Goal: Task Accomplishment & Management: Manage account settings

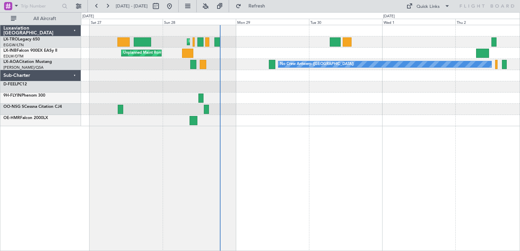
click at [316, 99] on div "Planned Maint [GEOGRAPHIC_DATA] ([GEOGRAPHIC_DATA]) Unplanned Maint [GEOGRAPHIC…" at bounding box center [300, 75] width 439 height 101
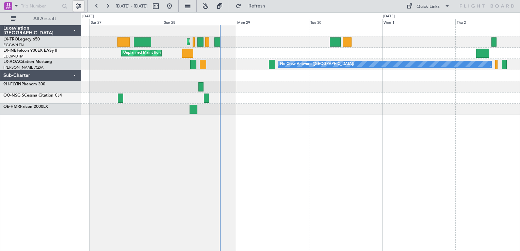
click at [79, 3] on button at bounding box center [78, 6] width 11 height 11
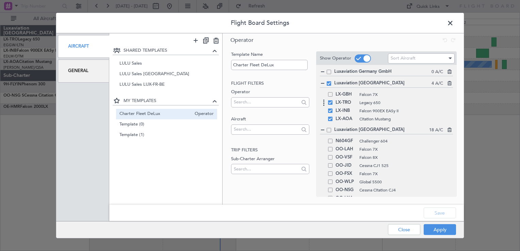
click at [330, 103] on span at bounding box center [330, 102] width 4 height 4
click at [333, 100] on input "checkbox" at bounding box center [333, 100] width 0 height 0
click at [330, 112] on span at bounding box center [330, 111] width 4 height 4
click at [333, 109] on input "checkbox" at bounding box center [333, 109] width 0 height 0
click at [453, 208] on button "Save" at bounding box center [440, 213] width 32 height 11
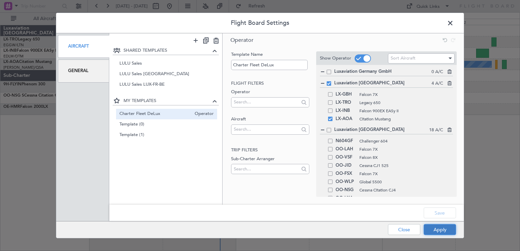
click at [439, 231] on button "Apply" at bounding box center [440, 229] width 32 height 11
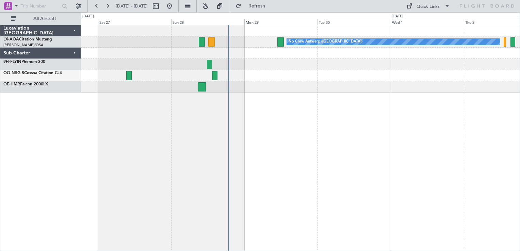
click at [200, 105] on div "No Crew Antwerp ([GEOGRAPHIC_DATA])" at bounding box center [300, 138] width 439 height 226
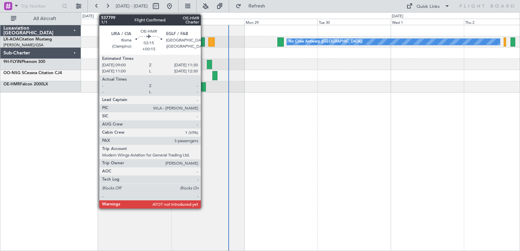
click at [204, 87] on div at bounding box center [202, 86] width 8 height 9
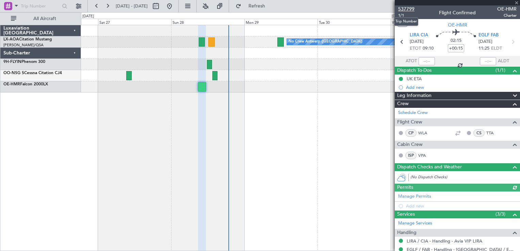
click at [405, 7] on span "537799" at bounding box center [406, 8] width 16 height 7
click at [229, 97] on div "No Crew Antwerp ([GEOGRAPHIC_DATA])" at bounding box center [300, 138] width 439 height 226
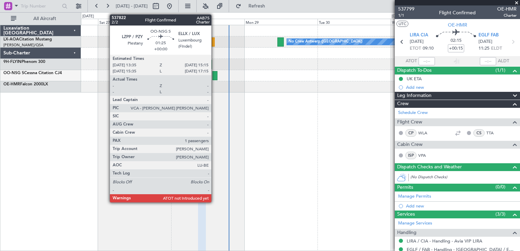
click at [215, 76] on div at bounding box center [214, 75] width 5 height 9
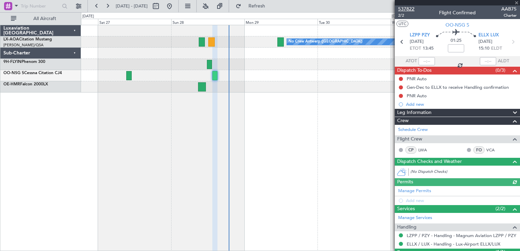
click at [408, 11] on span "537822" at bounding box center [406, 8] width 16 height 7
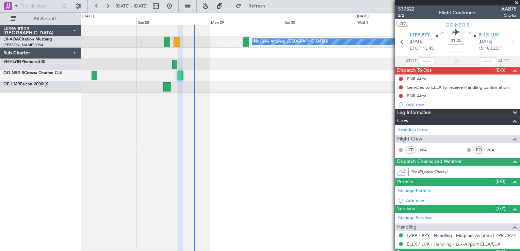
click at [148, 91] on div "No Crew Antwerp ([GEOGRAPHIC_DATA])" at bounding box center [300, 58] width 439 height 67
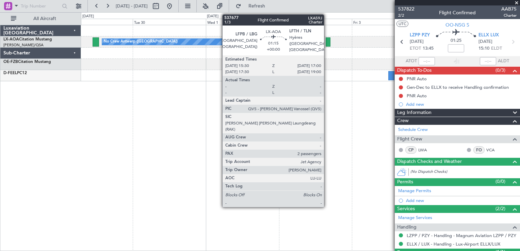
click at [327, 42] on div at bounding box center [328, 41] width 5 height 9
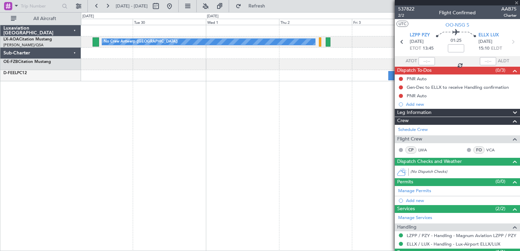
type input "2"
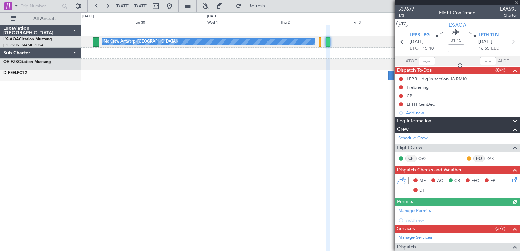
click at [411, 8] on span "537677" at bounding box center [406, 8] width 16 height 7
